Goal: Find specific page/section: Find specific page/section

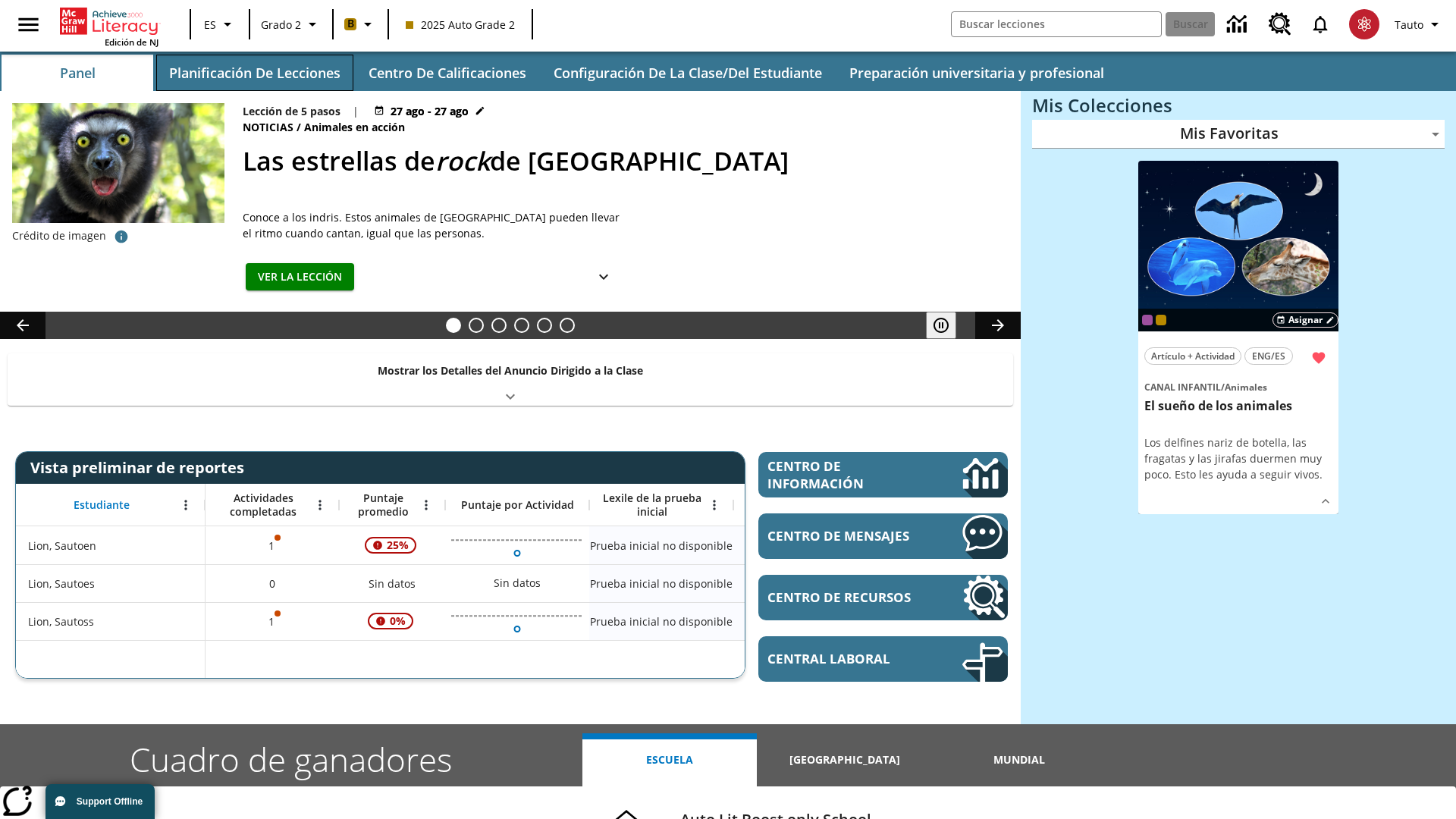
click at [254, 73] on button "Planificación de lecciones" at bounding box center [255, 73] width 197 height 36
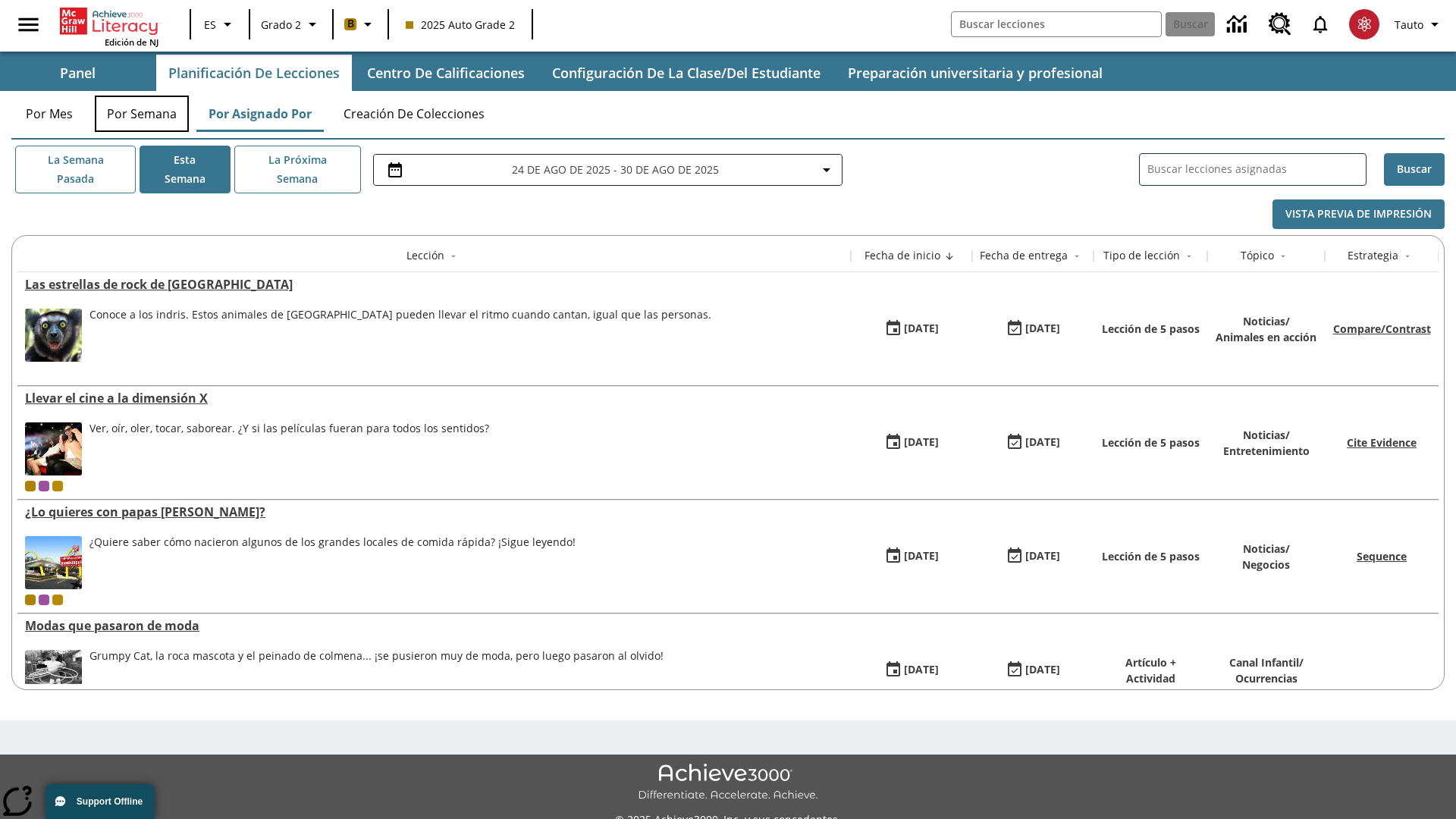
click at [142, 114] on button "Por semana" at bounding box center [142, 114] width 94 height 36
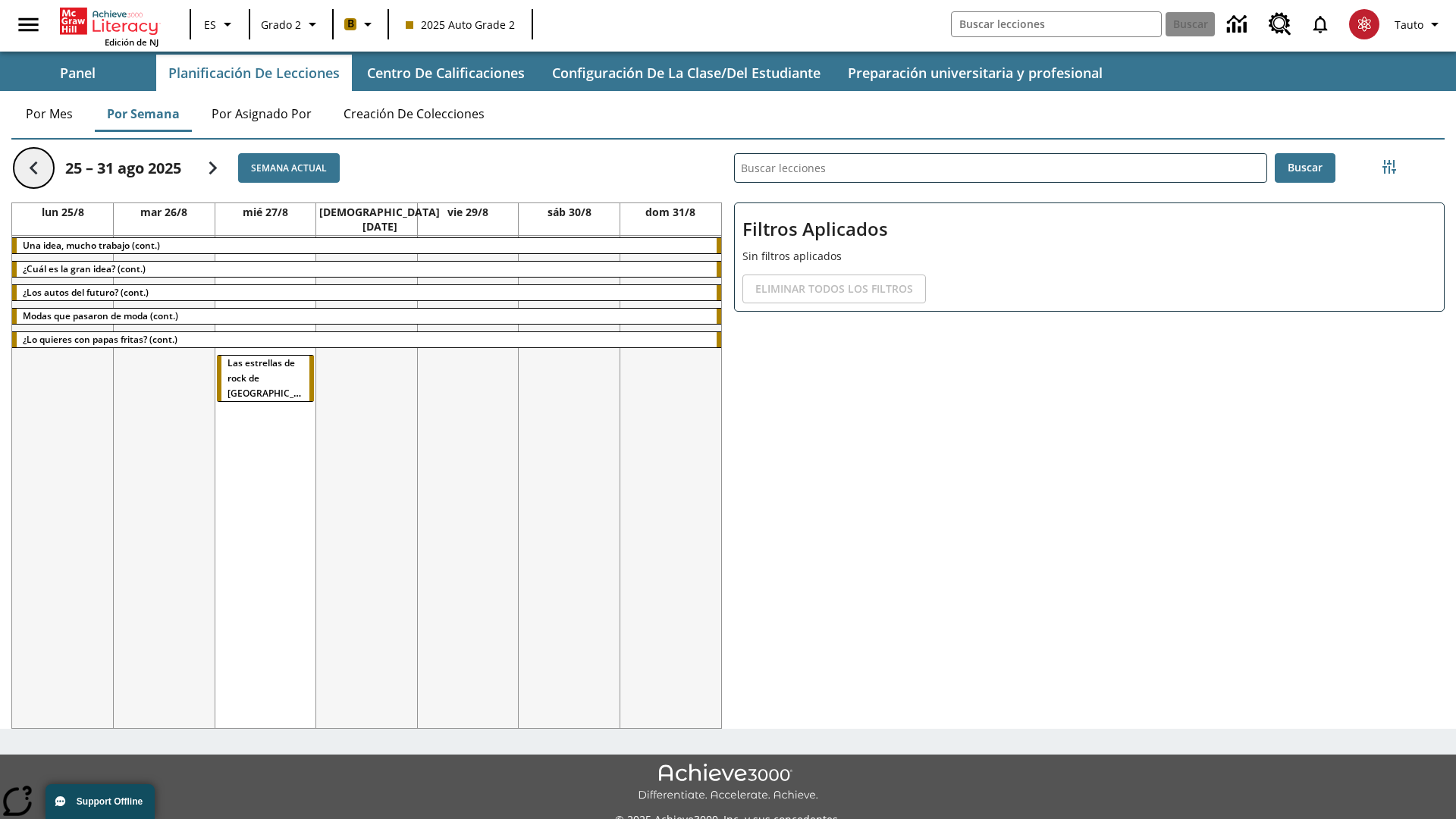
click at [34, 168] on icon "Regresar" at bounding box center [34, 168] width 27 height 27
click at [446, 73] on button "Centro de calificaciones" at bounding box center [447, 73] width 183 height 36
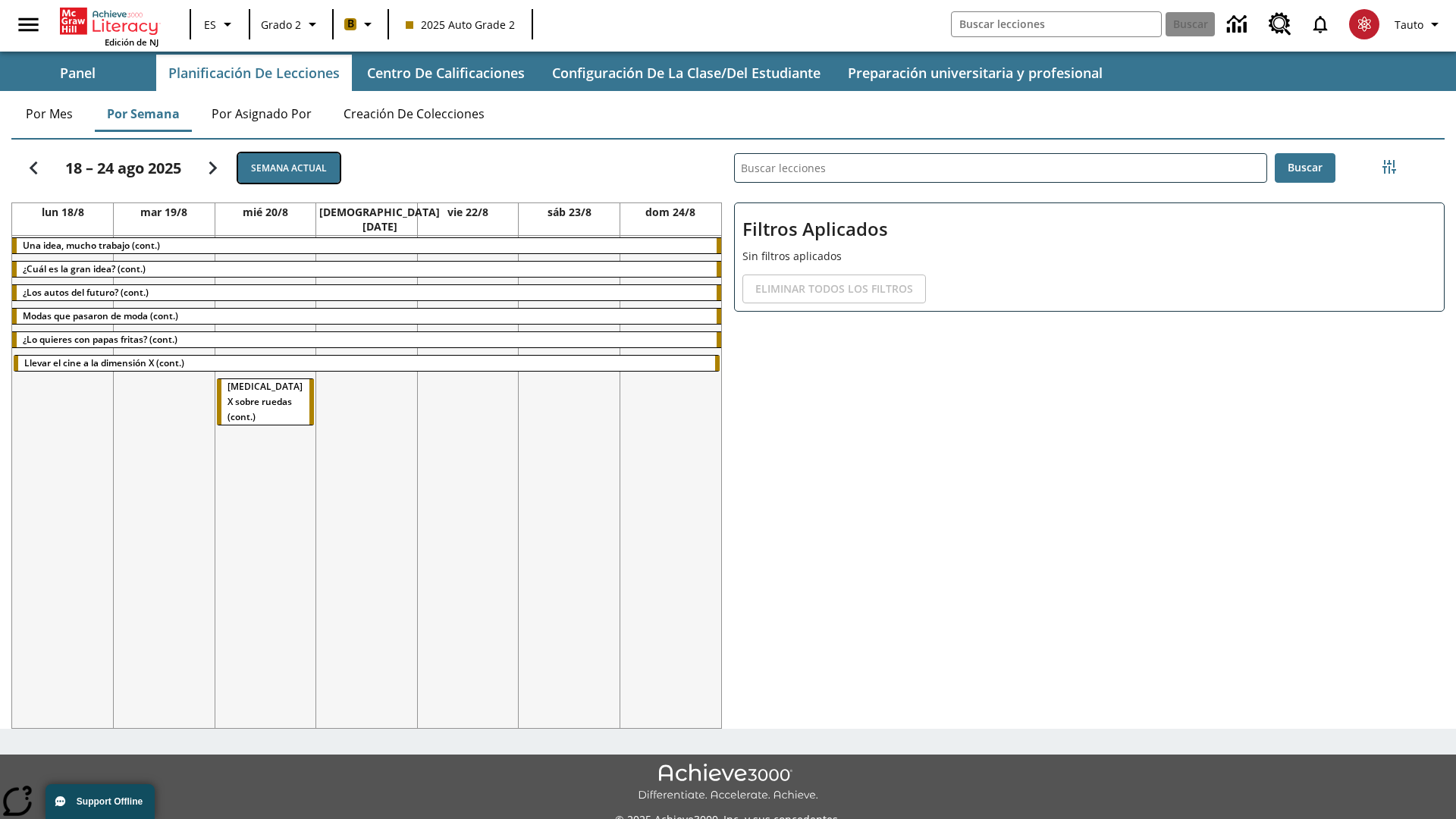
click at [289, 168] on button "Semana actual" at bounding box center [289, 168] width 102 height 30
click at [212, 168] on icon "Seguir" at bounding box center [212, 168] width 27 height 27
